Goal: Transaction & Acquisition: Book appointment/travel/reservation

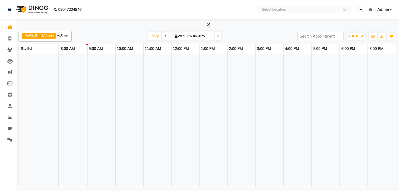
select select "en"
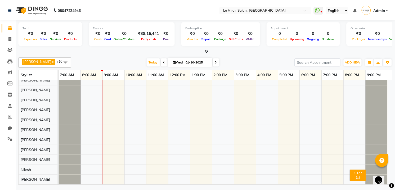
scroll to position [9, 0]
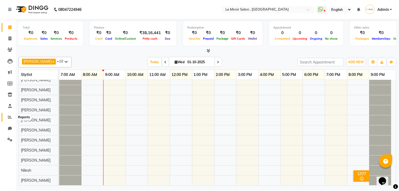
click at [9, 116] on icon at bounding box center [10, 117] width 4 height 4
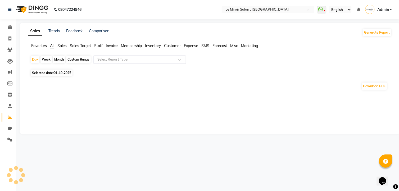
click at [110, 59] on input "text" at bounding box center [134, 59] width 76 height 5
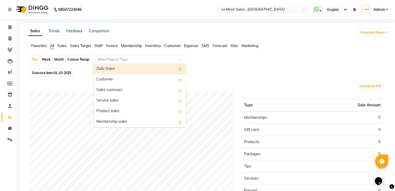
click at [106, 69] on div "Daily Sales" at bounding box center [140, 69] width 92 height 11
select select "full_report"
select select "csv"
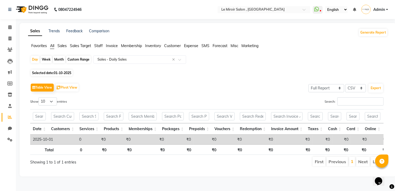
click at [74, 59] on div "Custom Range" at bounding box center [78, 59] width 25 height 7
select select "10"
select select "2025"
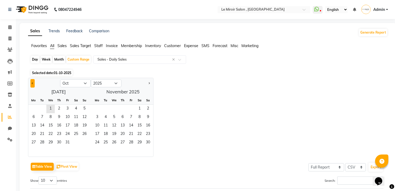
click at [33, 84] on button "Previous month" at bounding box center [32, 83] width 4 height 8
select select "9"
click at [35, 124] on span "15" at bounding box center [33, 126] width 8 height 8
click at [41, 142] on span "30" at bounding box center [42, 143] width 8 height 8
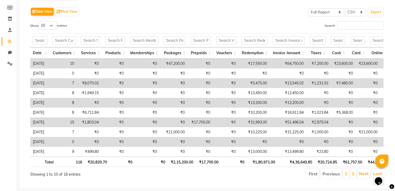
scroll to position [89, 0]
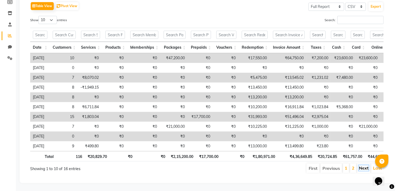
click at [361, 166] on link "Next" at bounding box center [364, 168] width 10 height 5
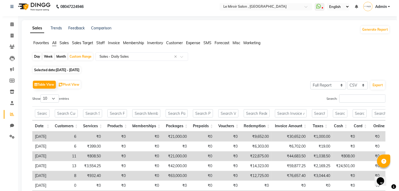
scroll to position [0, 0]
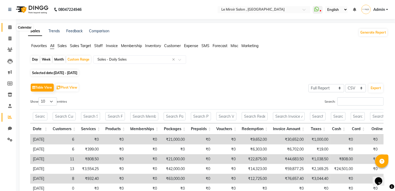
click at [11, 28] on span at bounding box center [9, 27] width 9 height 6
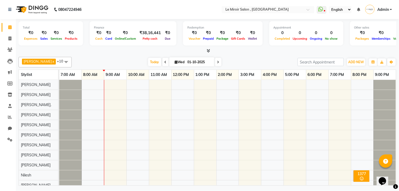
click at [197, 94] on div at bounding box center [227, 135] width 337 height 110
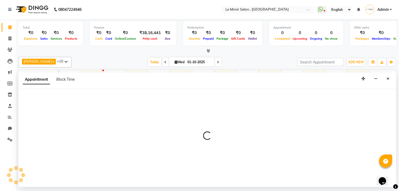
select select "39215"
select select "780"
select select "tentative"
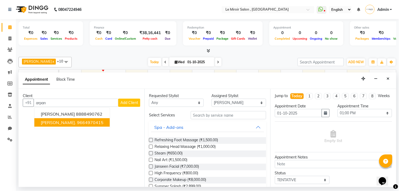
click at [70, 119] on button "[PERSON_NAME]. 9664970415" at bounding box center [71, 122] width 75 height 8
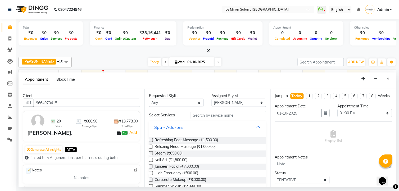
type input "9664970415"
click at [170, 101] on select "Any [PERSON_NAME] [PERSON_NAME] [PERSON_NAME] Jaan Khan [PERSON_NAME]. [PERSON_…" at bounding box center [176, 103] width 55 height 8
select select "39215"
click at [149, 99] on select "Any [PERSON_NAME] [PERSON_NAME] [PERSON_NAME] Jaan Khan [PERSON_NAME]. [PERSON_…" at bounding box center [176, 103] width 55 height 8
click at [211, 118] on input "text" at bounding box center [228, 115] width 75 height 8
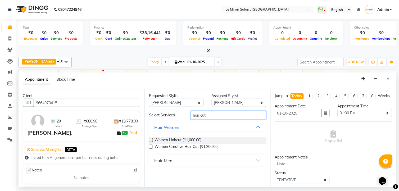
type input "hair cut"
click at [176, 159] on button "Hair Men" at bounding box center [207, 161] width 113 height 10
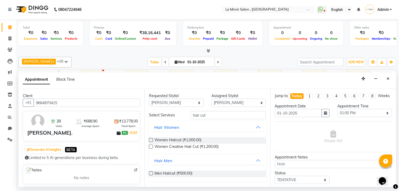
click at [151, 175] on label at bounding box center [151, 174] width 4 height 4
click at [151, 175] on input "checkbox" at bounding box center [150, 173] width 3 height 3
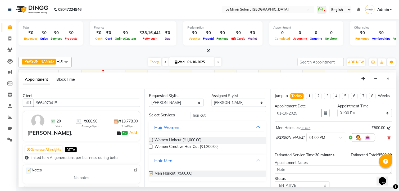
checkbox input "false"
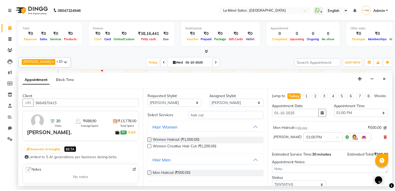
scroll to position [41, 0]
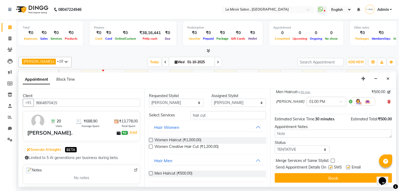
click at [349, 169] on label at bounding box center [349, 168] width 4 height 4
click at [349, 169] on input "checkbox" at bounding box center [348, 167] width 3 height 3
checkbox input "false"
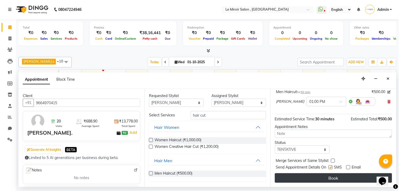
click at [338, 181] on button "Book" at bounding box center [333, 178] width 117 height 10
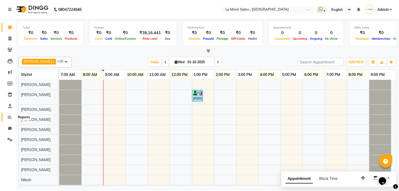
click at [9, 117] on icon at bounding box center [10, 117] width 4 height 4
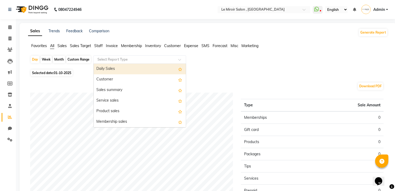
click at [116, 60] on input "text" at bounding box center [134, 59] width 76 height 5
click at [112, 70] on div "Daily Sales" at bounding box center [140, 69] width 92 height 11
select select "full_report"
select select "csv"
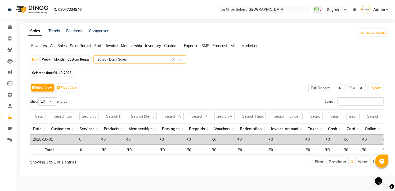
click at [75, 59] on div "Custom Range" at bounding box center [78, 59] width 25 height 7
select select "10"
select select "2025"
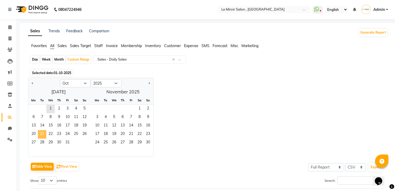
click at [39, 134] on span "21" at bounding box center [42, 134] width 8 height 8
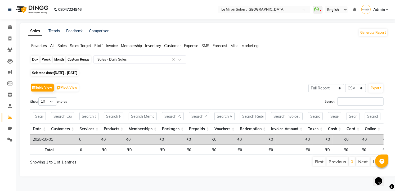
click at [74, 60] on div "Custom Range" at bounding box center [78, 59] width 25 height 7
select select "10"
select select "2025"
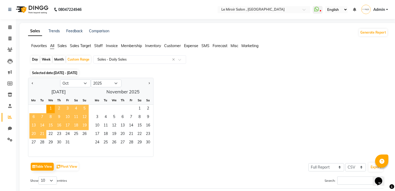
click at [42, 135] on span "21" at bounding box center [42, 134] width 8 height 8
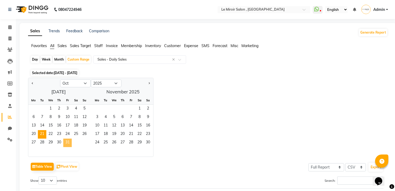
click at [68, 143] on span "31" at bounding box center [67, 143] width 8 height 8
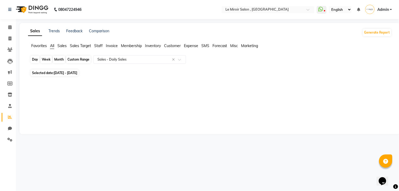
click at [74, 60] on div "Custom Range" at bounding box center [78, 59] width 25 height 7
select select "10"
select select "2025"
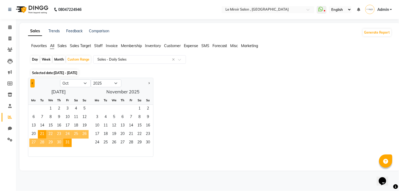
click at [30, 82] on button "Previous month" at bounding box center [32, 83] width 4 height 8
select select "9"
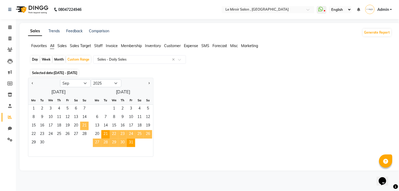
click at [83, 126] on span "21" at bounding box center [84, 126] width 8 height 8
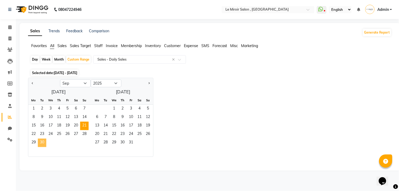
click at [43, 142] on span "30" at bounding box center [42, 143] width 8 height 8
select select "full_report"
select select "csv"
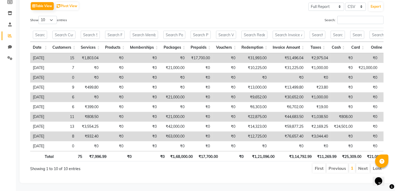
scroll to position [91, 0]
click at [53, 16] on select "10 25 50 100" at bounding box center [47, 20] width 19 height 8
select select "25"
click at [39, 16] on select "10 25 50 100" at bounding box center [47, 20] width 19 height 8
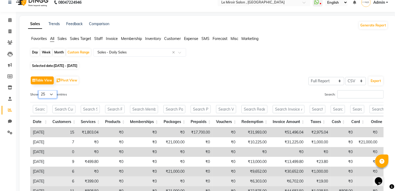
scroll to position [0, 0]
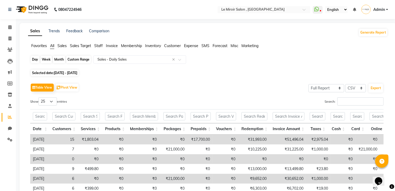
click at [75, 62] on div "Custom Range" at bounding box center [78, 59] width 25 height 7
select select "9"
select select "2025"
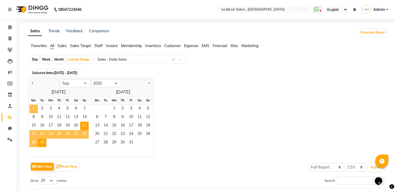
click at [35, 110] on span "1" at bounding box center [33, 109] width 8 height 8
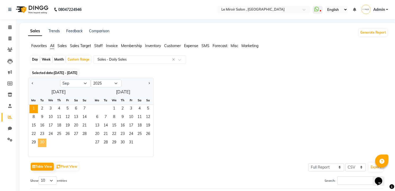
click at [43, 142] on span "30" at bounding box center [42, 143] width 8 height 8
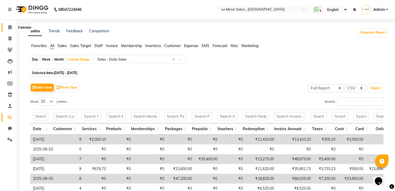
click at [11, 26] on icon at bounding box center [9, 27] width 3 height 4
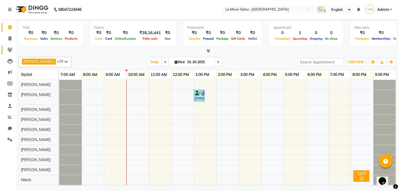
click at [10, 54] on link "Clients" at bounding box center [8, 50] width 13 height 9
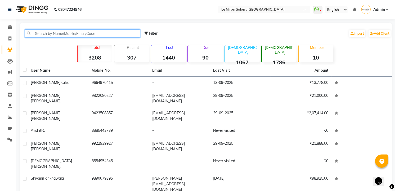
click at [58, 35] on input "text" at bounding box center [83, 33] width 116 height 8
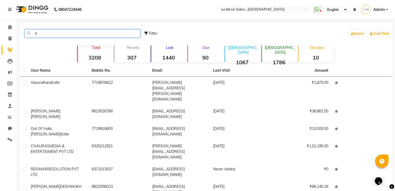
type input "l"
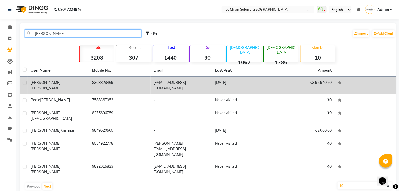
type input "[PERSON_NAME]"
click at [50, 86] on span "[PERSON_NAME]" at bounding box center [46, 88] width 30 height 5
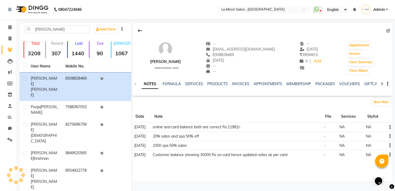
click at [230, 54] on span "8308828469" at bounding box center [220, 54] width 28 height 5
copy span "8308828469"
click at [9, 119] on icon at bounding box center [10, 117] width 4 height 4
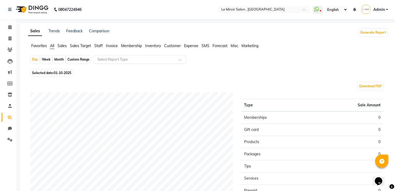
click at [110, 63] on div "Select Report Type" at bounding box center [139, 59] width 93 height 8
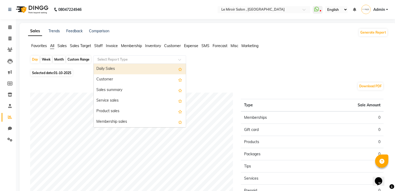
click at [110, 71] on div "Daily Sales" at bounding box center [140, 69] width 92 height 11
select select "full_report"
select select "csv"
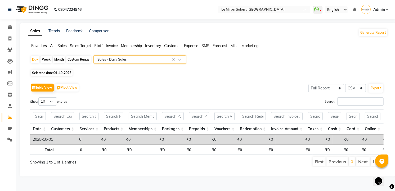
click at [71, 60] on div "Custom Range" at bounding box center [78, 59] width 25 height 7
select select "10"
select select "2025"
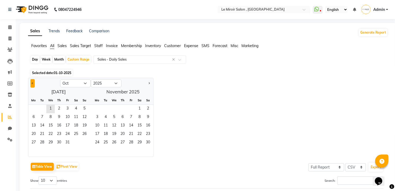
click at [33, 83] on span "Previous month" at bounding box center [33, 83] width 2 height 2
select select "9"
click at [33, 108] on span "1" at bounding box center [33, 109] width 8 height 8
click at [42, 143] on span "30" at bounding box center [42, 143] width 8 height 8
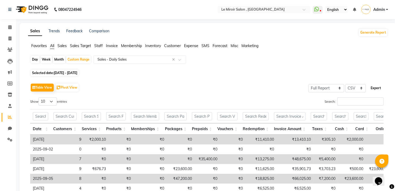
click at [377, 88] on button "Export" at bounding box center [376, 88] width 15 height 9
click at [9, 50] on icon at bounding box center [9, 50] width 5 height 4
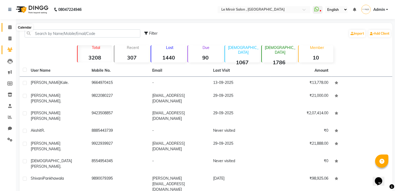
click at [10, 29] on icon at bounding box center [9, 27] width 3 height 4
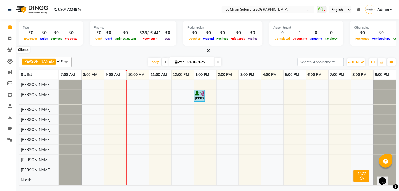
click at [8, 50] on icon at bounding box center [9, 50] width 5 height 4
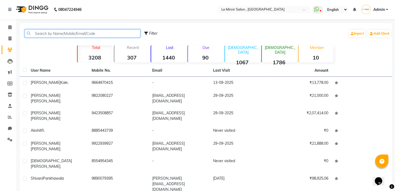
click at [78, 36] on input "text" at bounding box center [83, 33] width 116 height 8
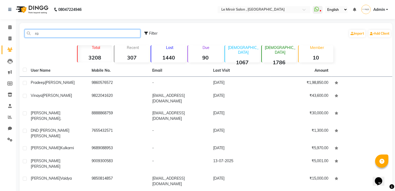
type input "r"
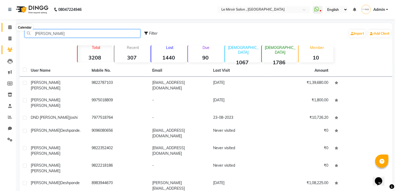
type input "[PERSON_NAME]"
click at [9, 29] on icon at bounding box center [9, 27] width 3 height 4
